Goal: Task Accomplishment & Management: Manage account settings

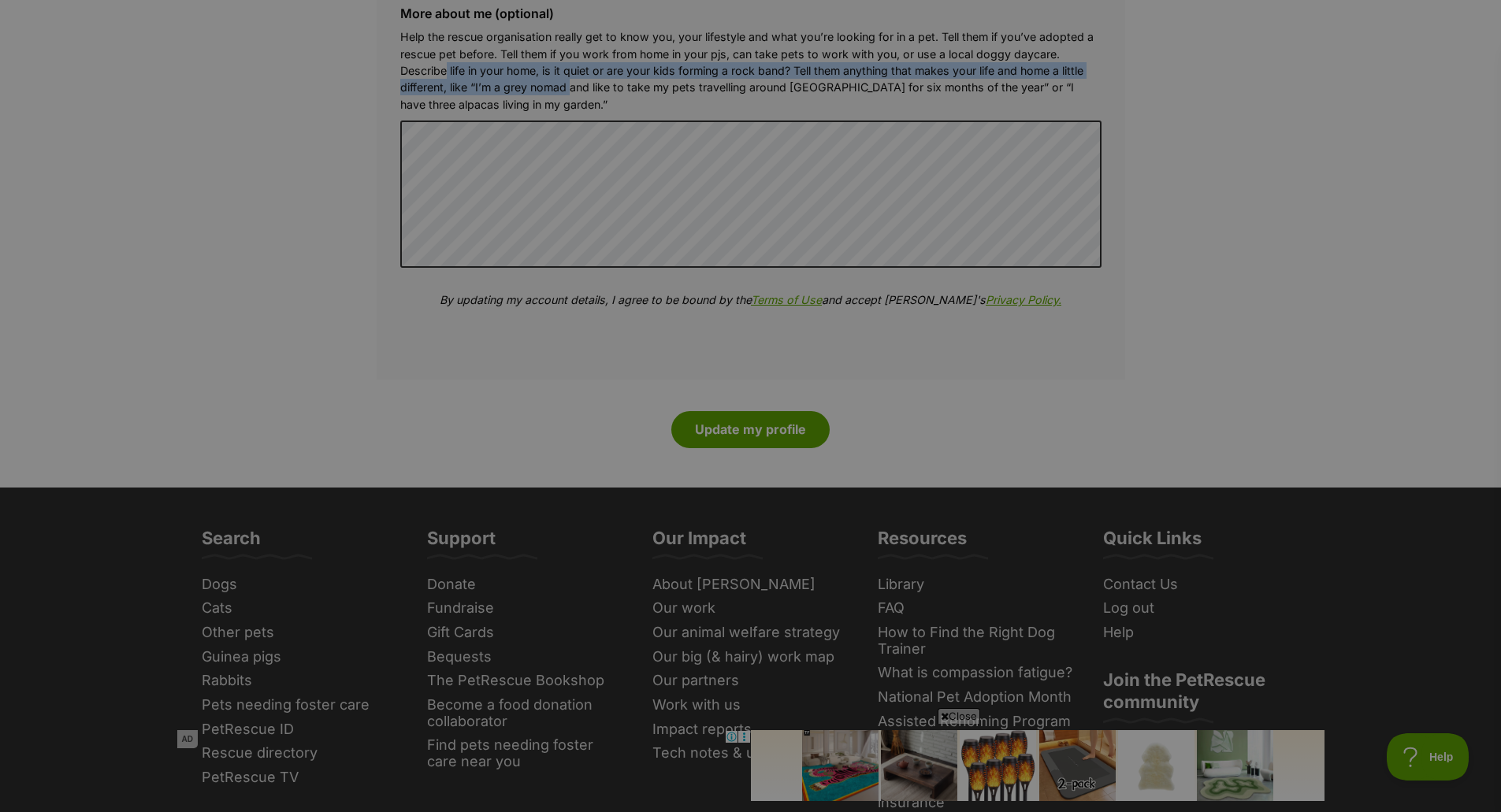
drag, startPoint x: 573, startPoint y: 96, endPoint x: 471, endPoint y: 69, distance: 105.5
click at [450, 71] on p "Help the rescue organisation really get to know you, your lifestyle and what yo…" at bounding box center [751, 71] width 702 height 85
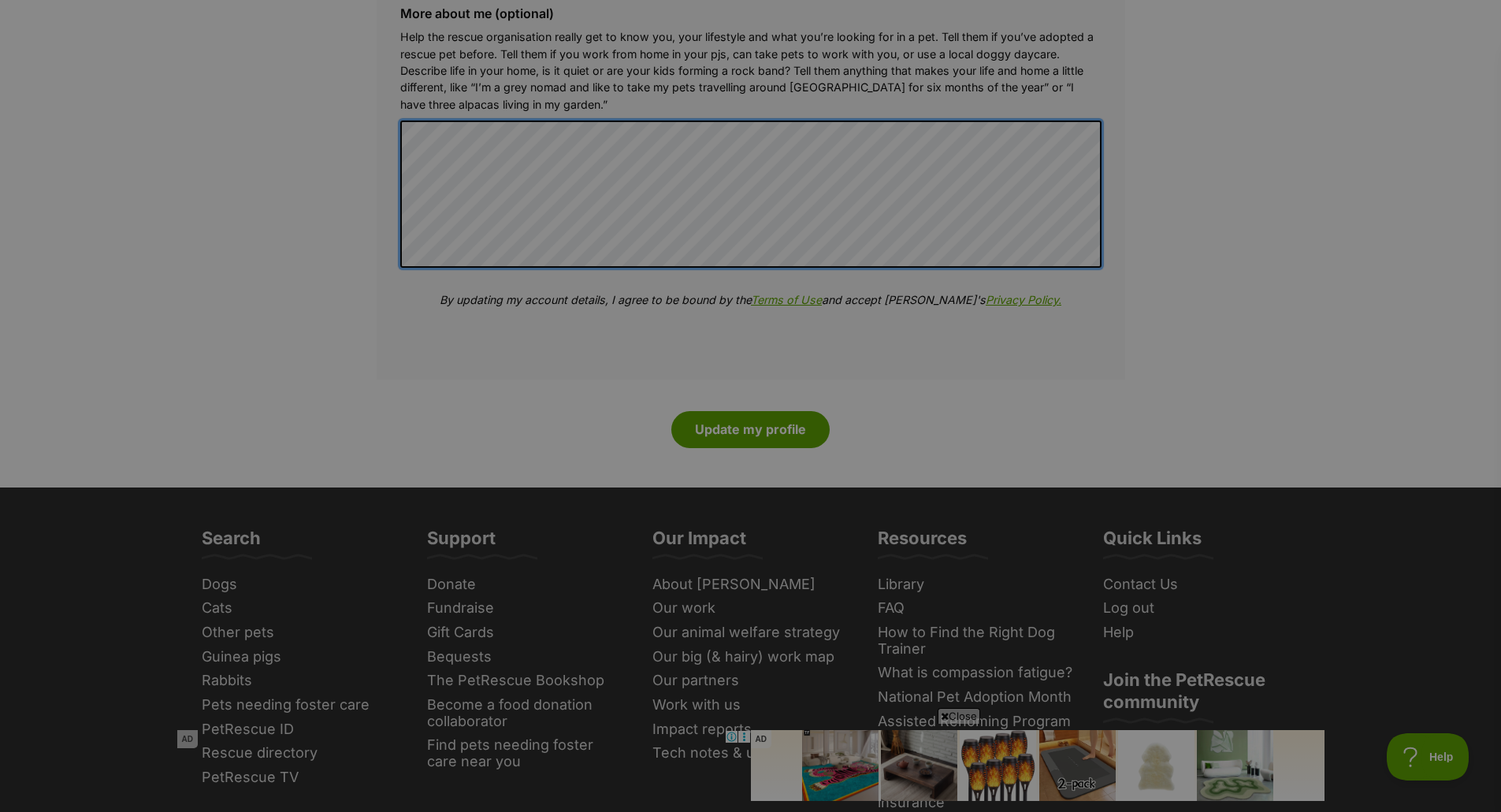
drag, startPoint x: 577, startPoint y: 90, endPoint x: 573, endPoint y: 120, distance: 30.3
click at [573, 120] on div "More about me (optional) Help the rescue organisation really get to know you, y…" at bounding box center [750, 169] width 726 height 351
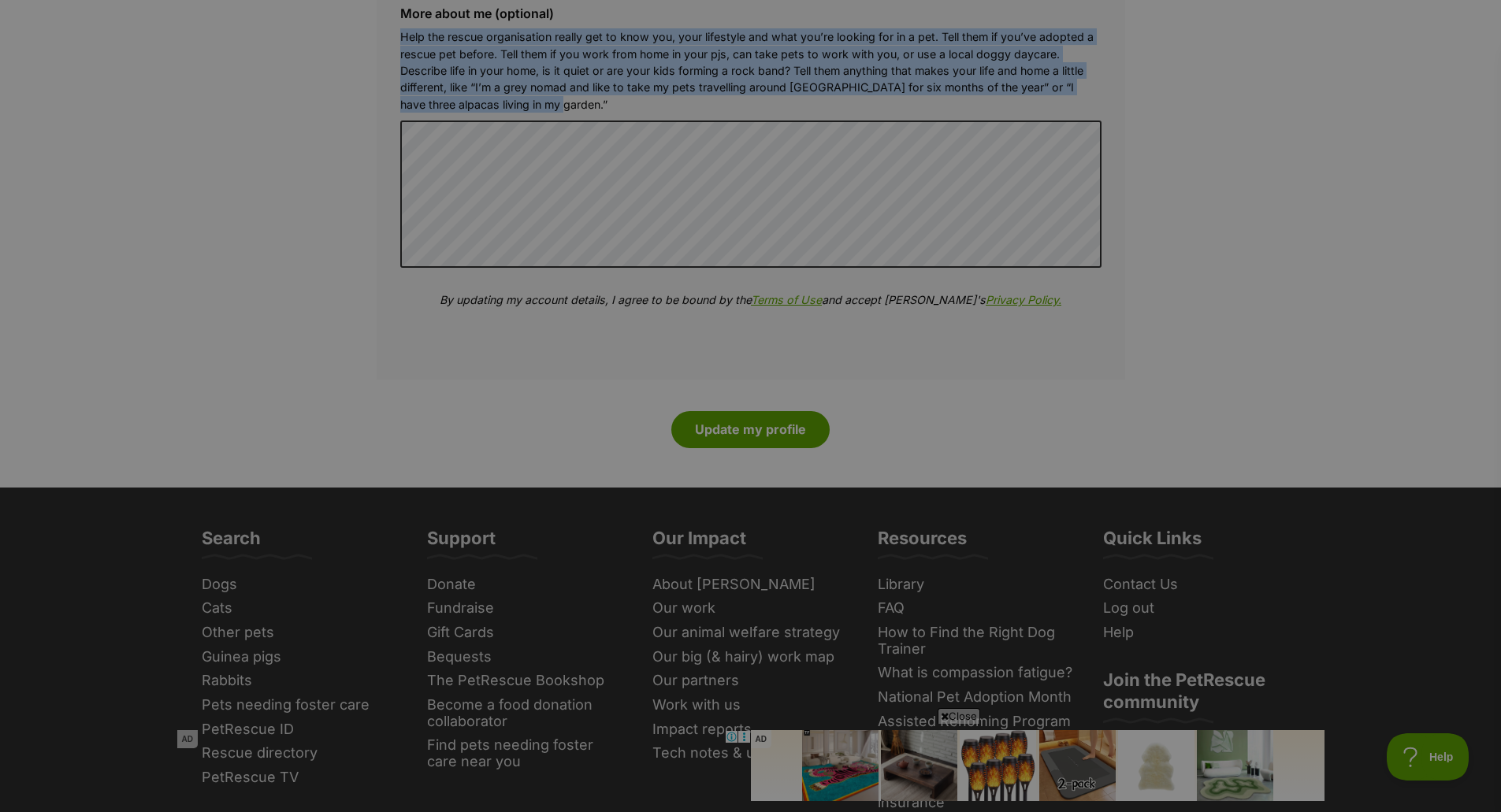
drag, startPoint x: 557, startPoint y: 109, endPoint x: 382, endPoint y: 37, distance: 189.2
click at [382, 37] on fieldset "About my home More about me (optional) Help the rescue organisation really get …" at bounding box center [751, 155] width 749 height 450
copy p "Help the rescue organisation really get to know you, your lifestyle and what yo…"
